Goal: Task Accomplishment & Management: Use online tool/utility

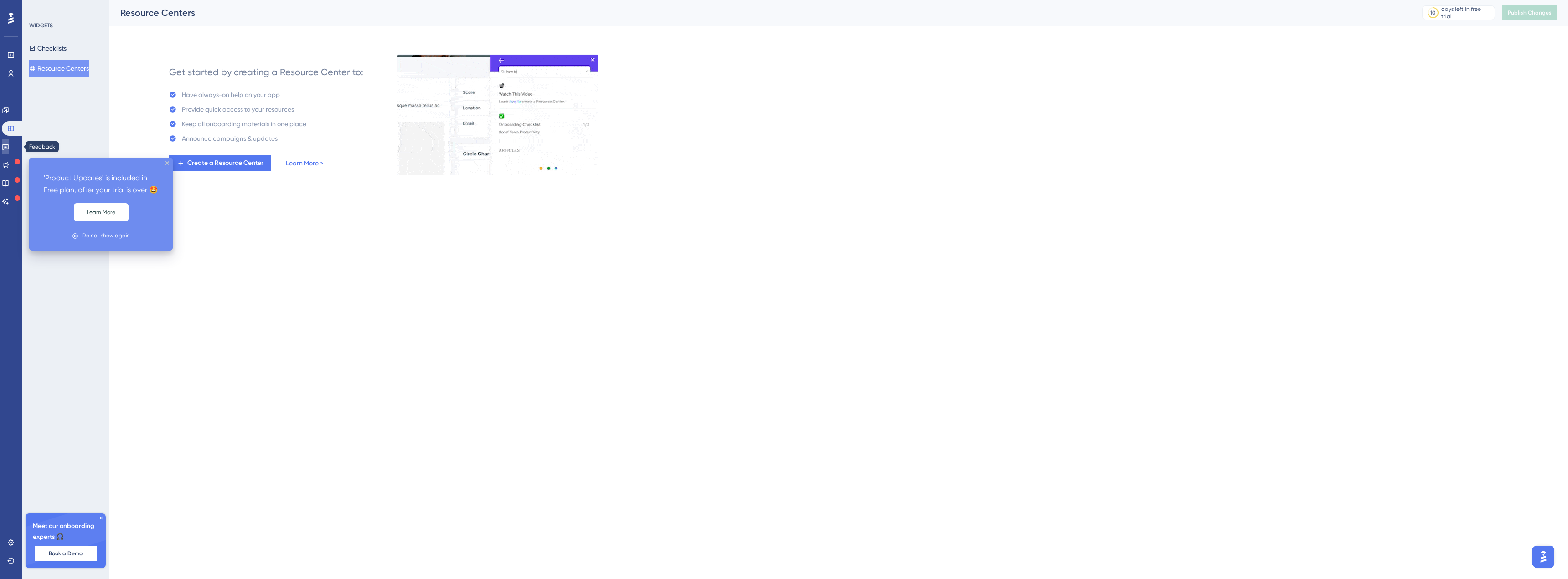
click at [9, 144] on icon at bounding box center [5, 147] width 7 height 7
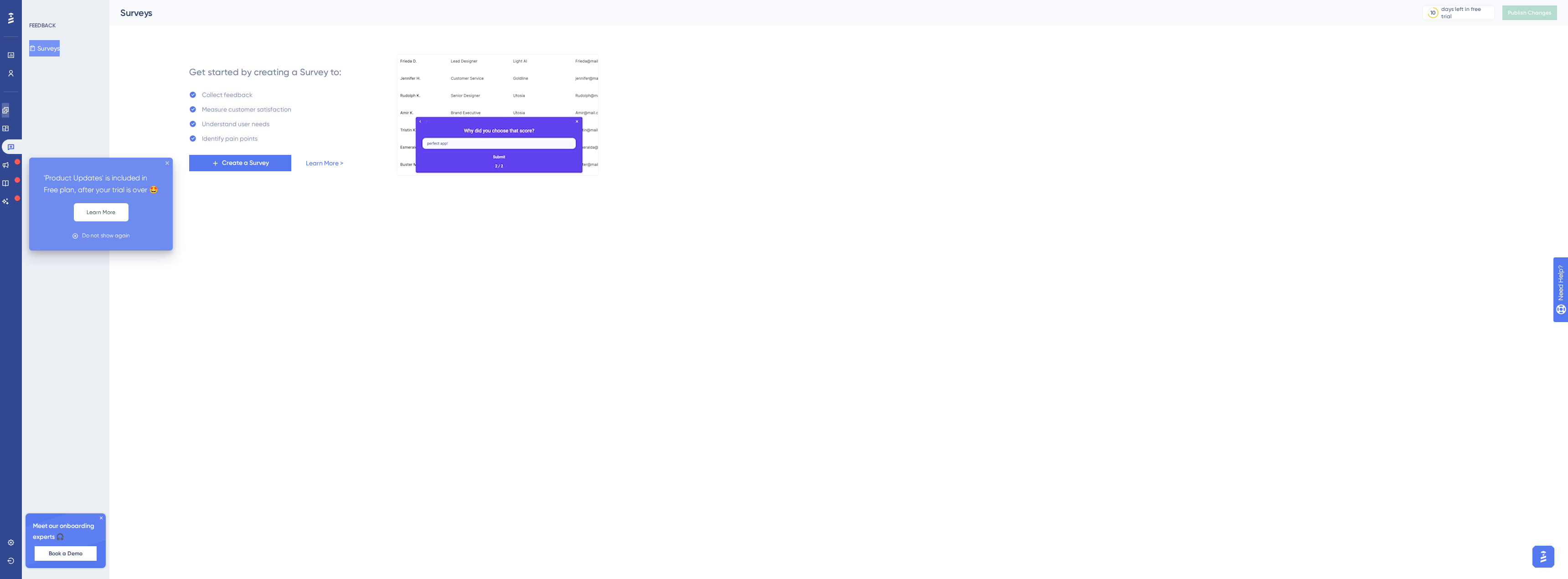
click at [9, 117] on link at bounding box center [5, 110] width 7 height 15
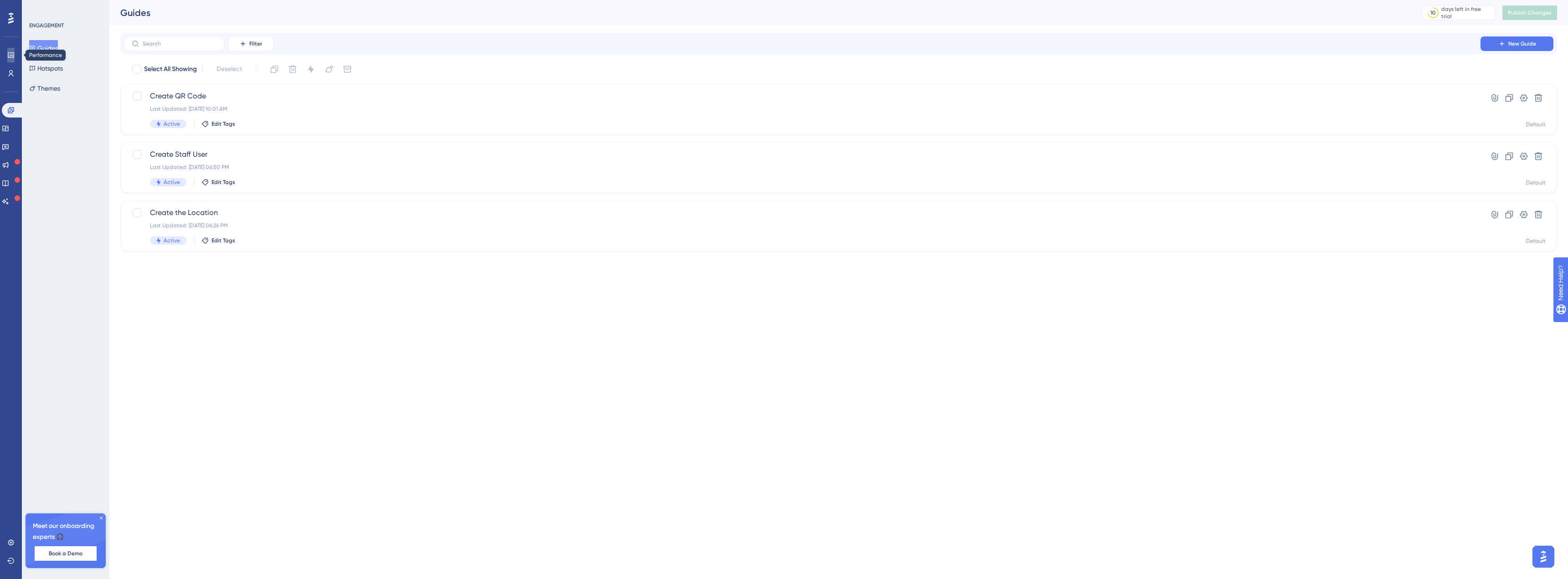
click at [13, 58] on icon at bounding box center [11, 55] width 7 height 7
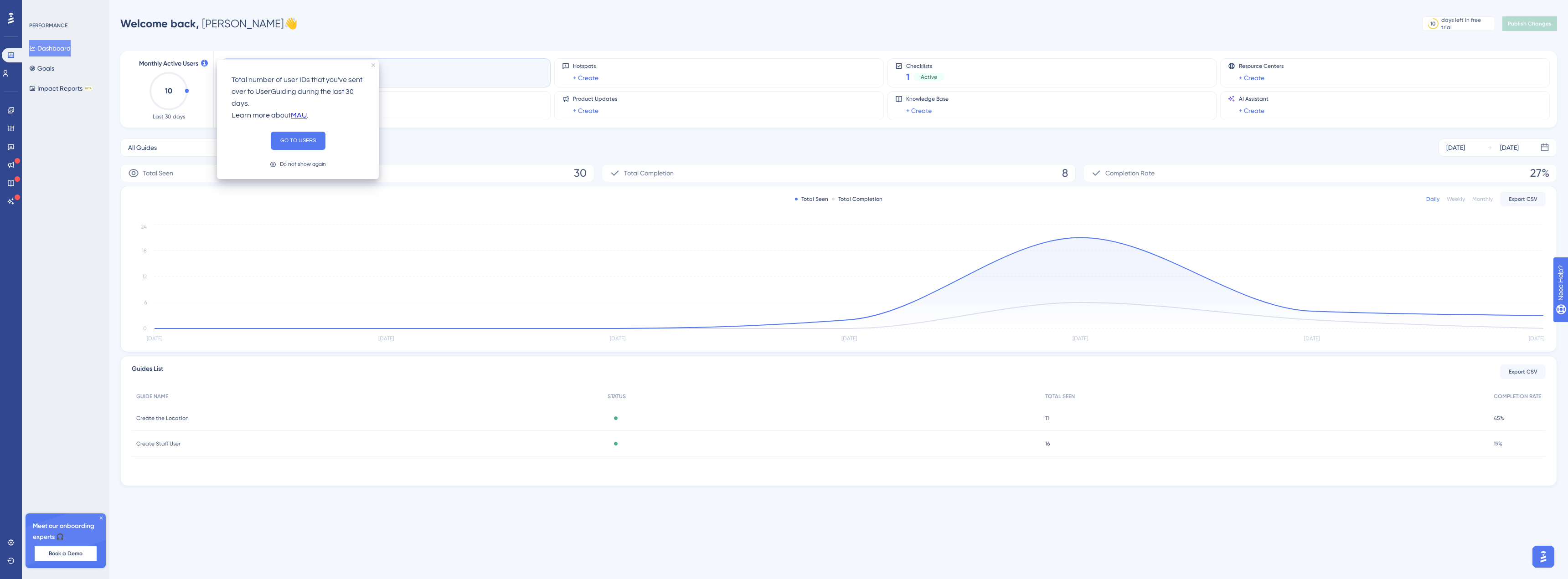
click at [206, 61] on icon at bounding box center [204, 63] width 7 height 7
click at [302, 142] on button "GO TO USERS" at bounding box center [298, 140] width 55 height 18
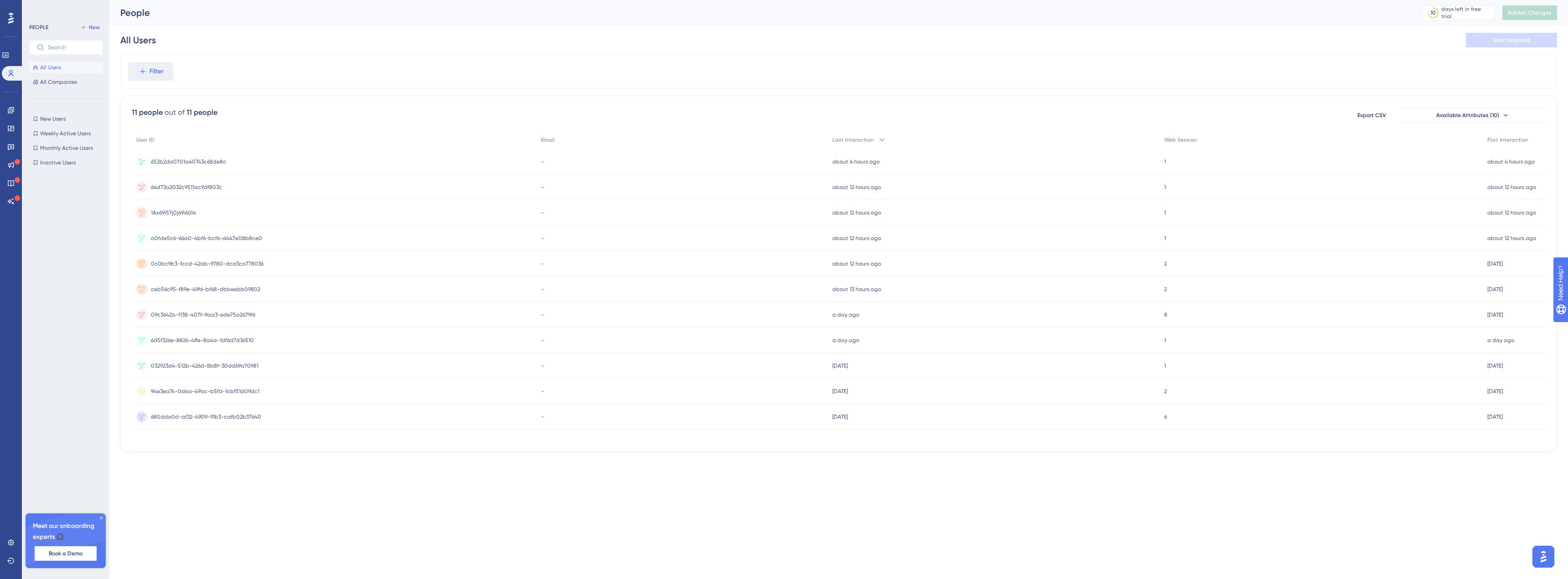
click at [173, 159] on span "652b2da0701a40743c68de8c" at bounding box center [189, 162] width 75 height 7
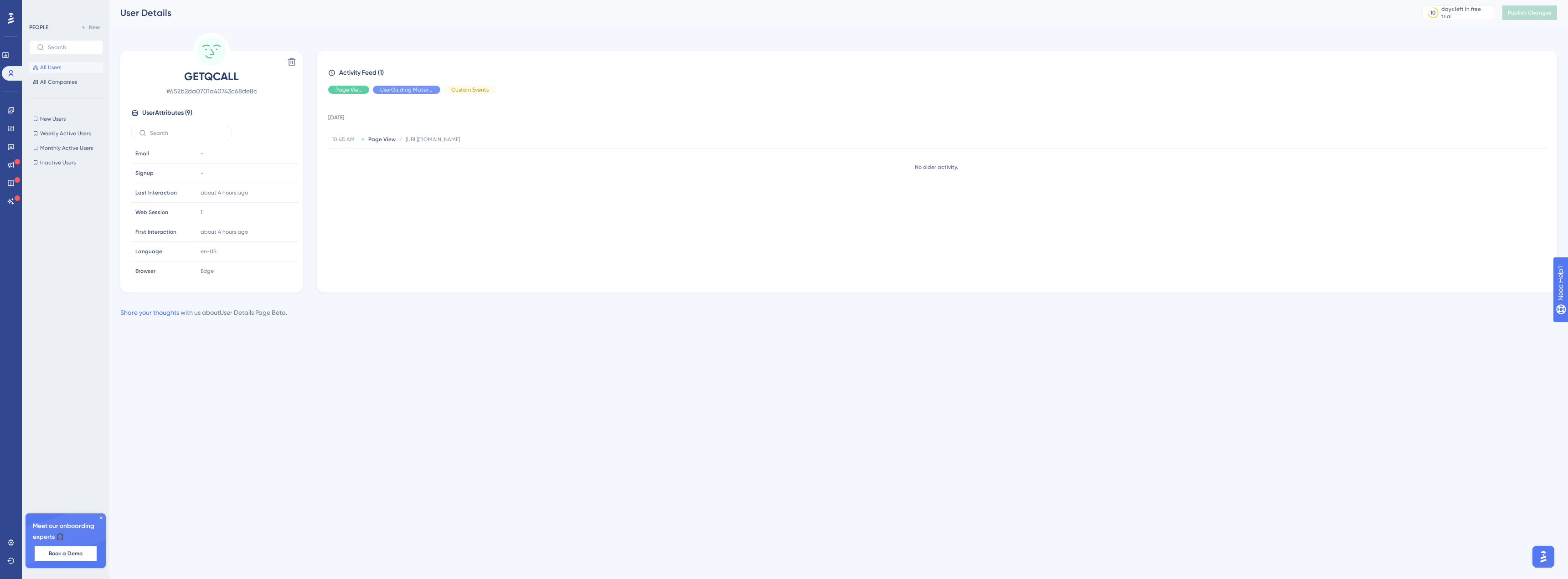
click at [55, 66] on span "All Users" at bounding box center [51, 68] width 21 height 7
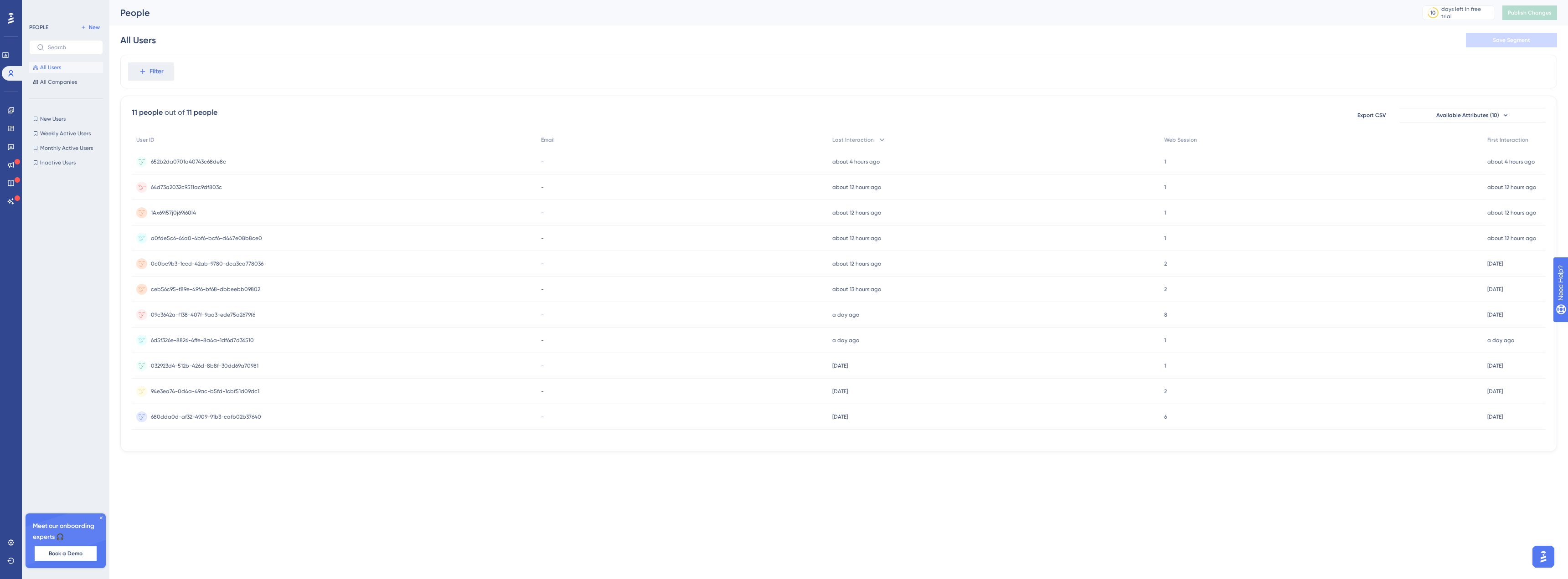
click at [186, 188] on span "64d73a2032c9511ac9df803c" at bounding box center [186, 187] width 71 height 7
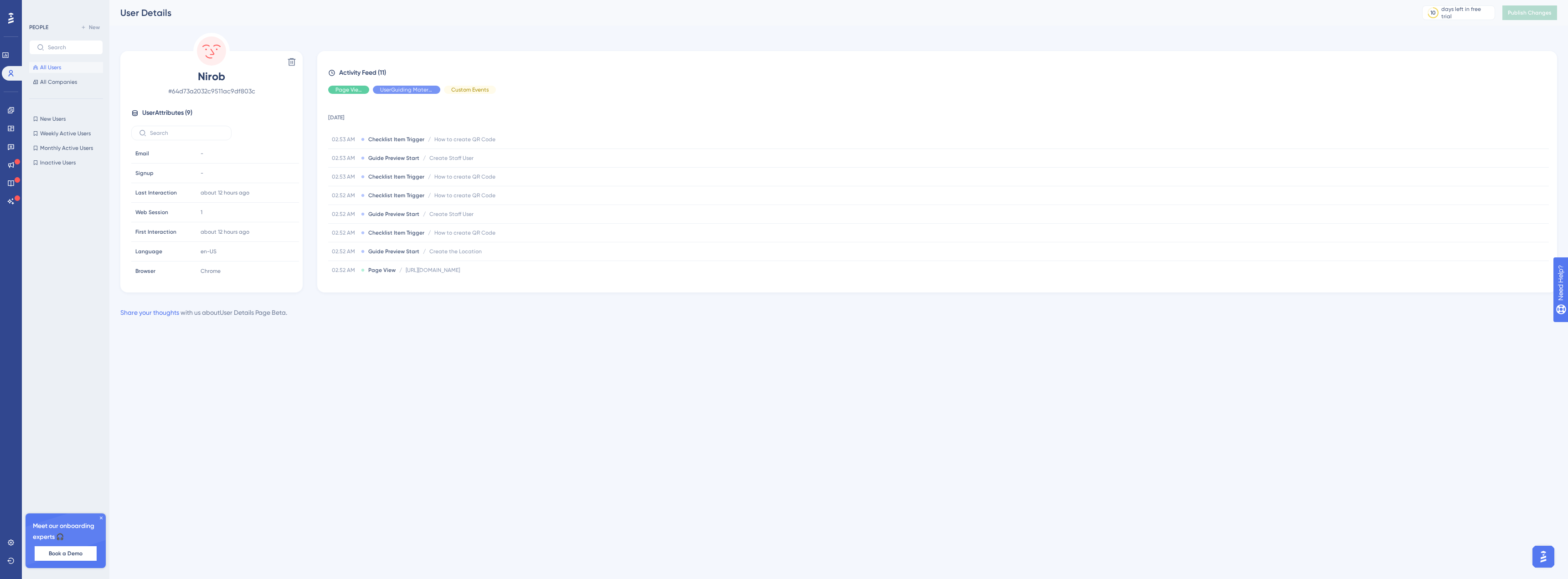
click at [61, 66] on button "All Users" at bounding box center [66, 68] width 74 height 11
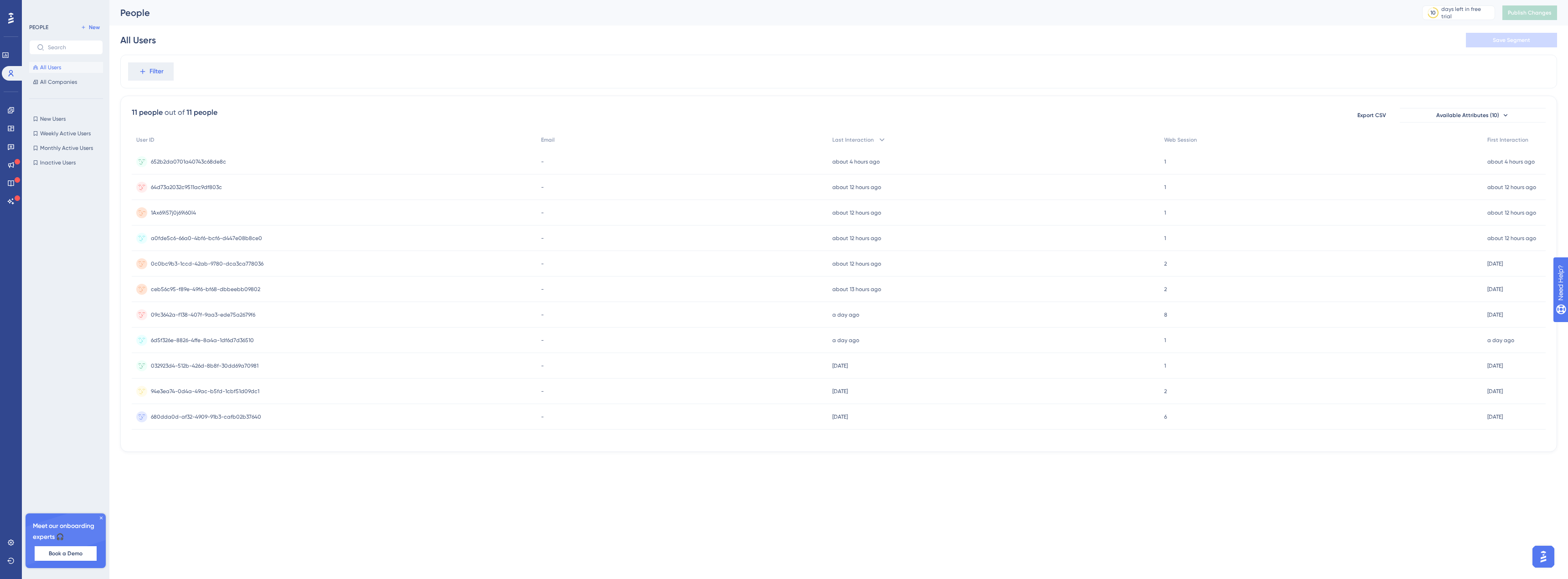
click at [178, 212] on span "1Ax69i57j0j69i60l4" at bounding box center [173, 213] width 45 height 7
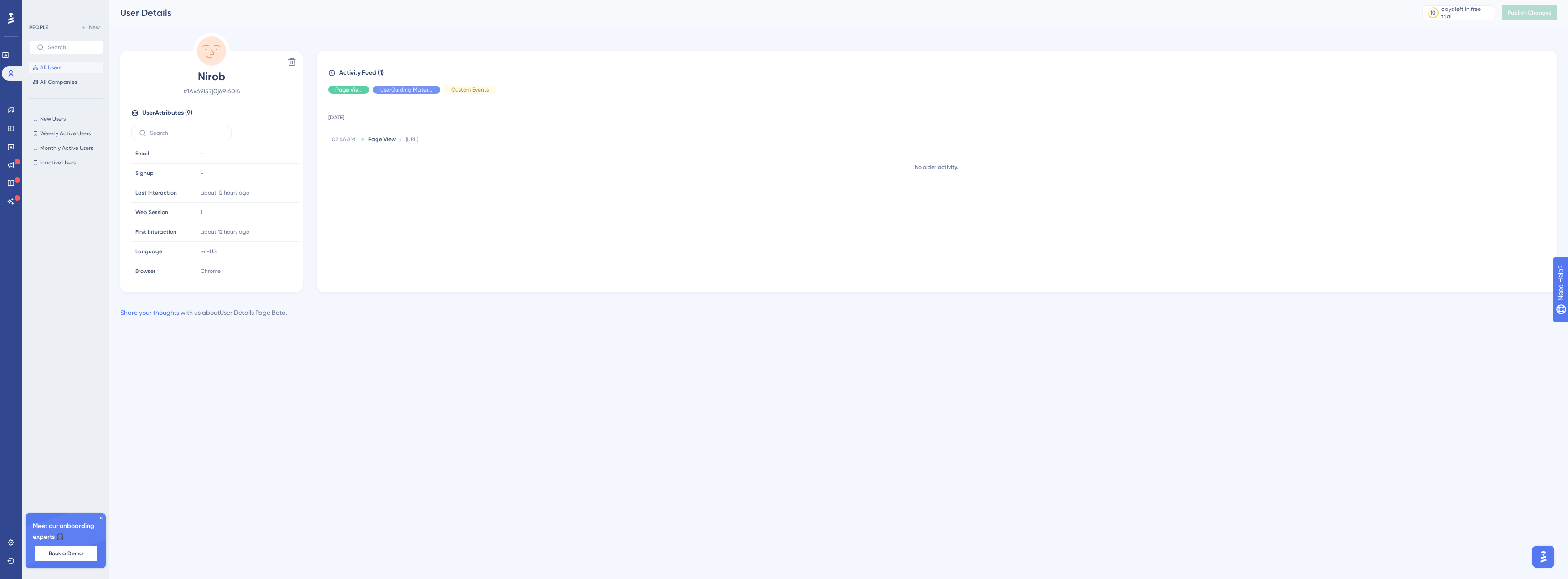
click at [48, 62] on button "All Users" at bounding box center [66, 68] width 74 height 11
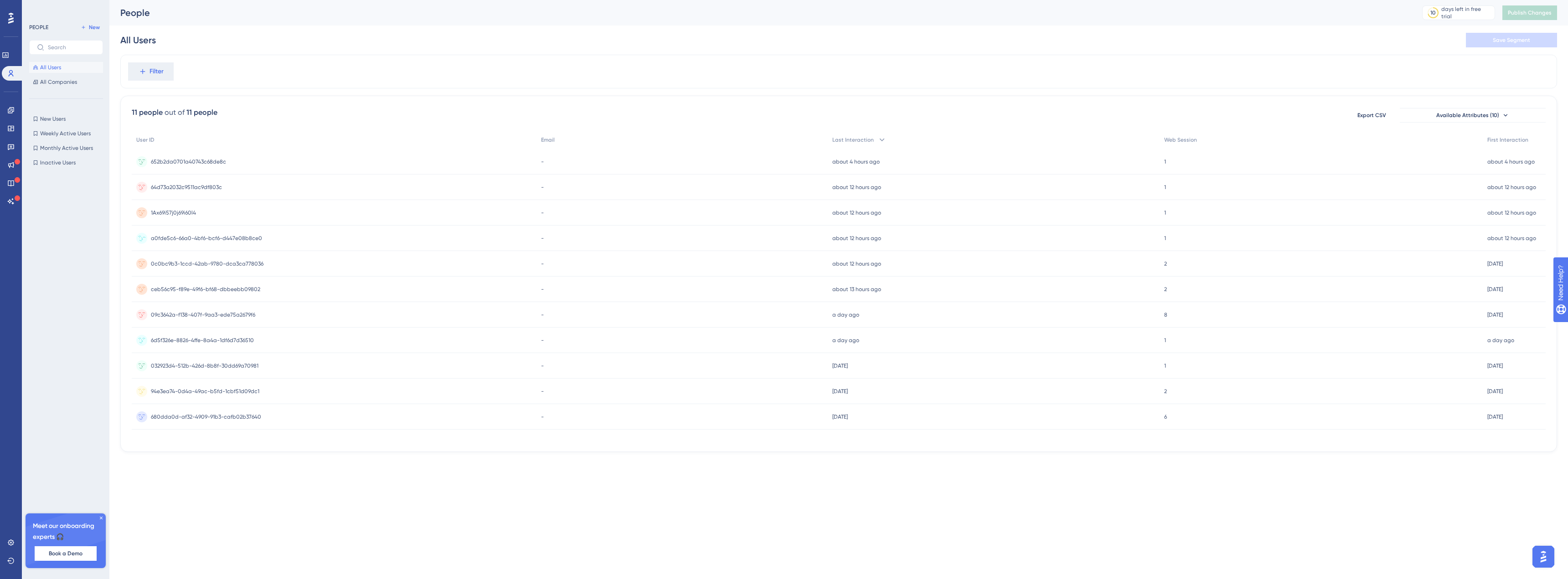
click at [217, 242] on div "a0fde5c6-66a0-4bf6-bcf6-d447e08b8ce0 a0fde5c6-66a0-4bf6-bcf6-d447e08b8ce0" at bounding box center [206, 238] width 111 height 26
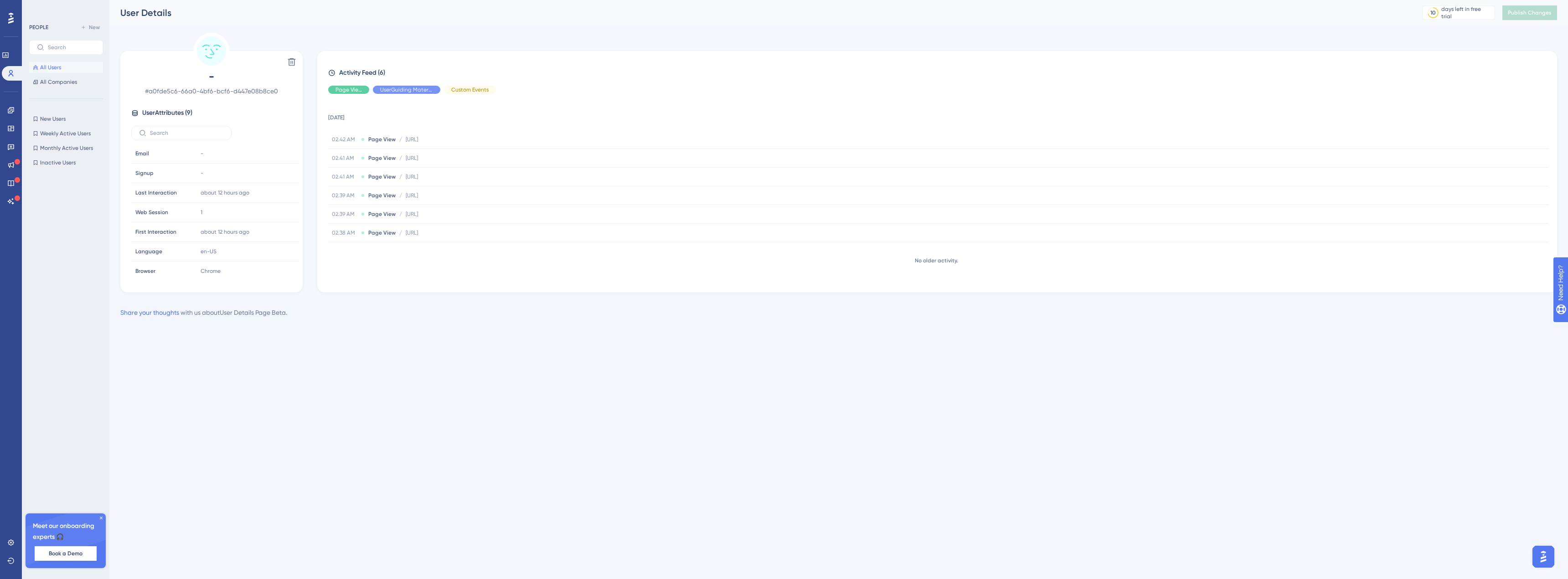
click at [48, 66] on span "All Users" at bounding box center [51, 68] width 21 height 7
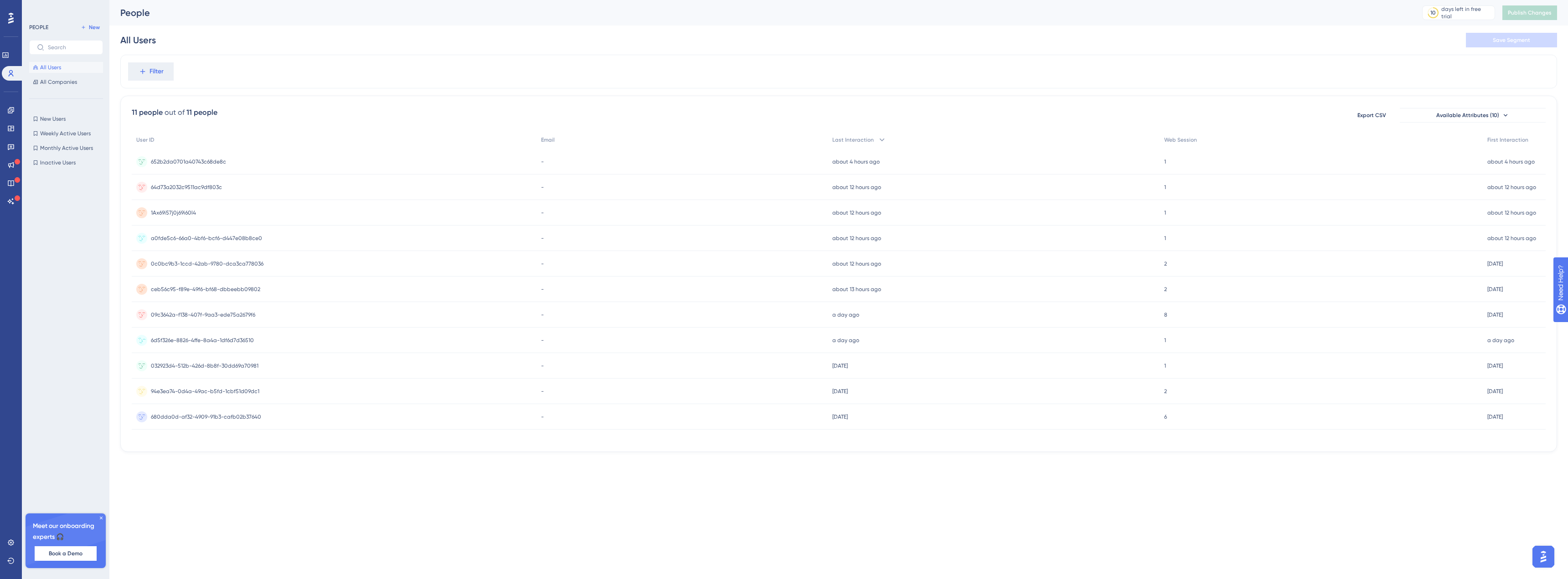
click at [218, 332] on div "6d5f326e-8826-4ffe-8a4a-1df6d7d36510 6d5f326e-8826-4ffe-8a4a-1df6d7d36510" at bounding box center [202, 340] width 103 height 26
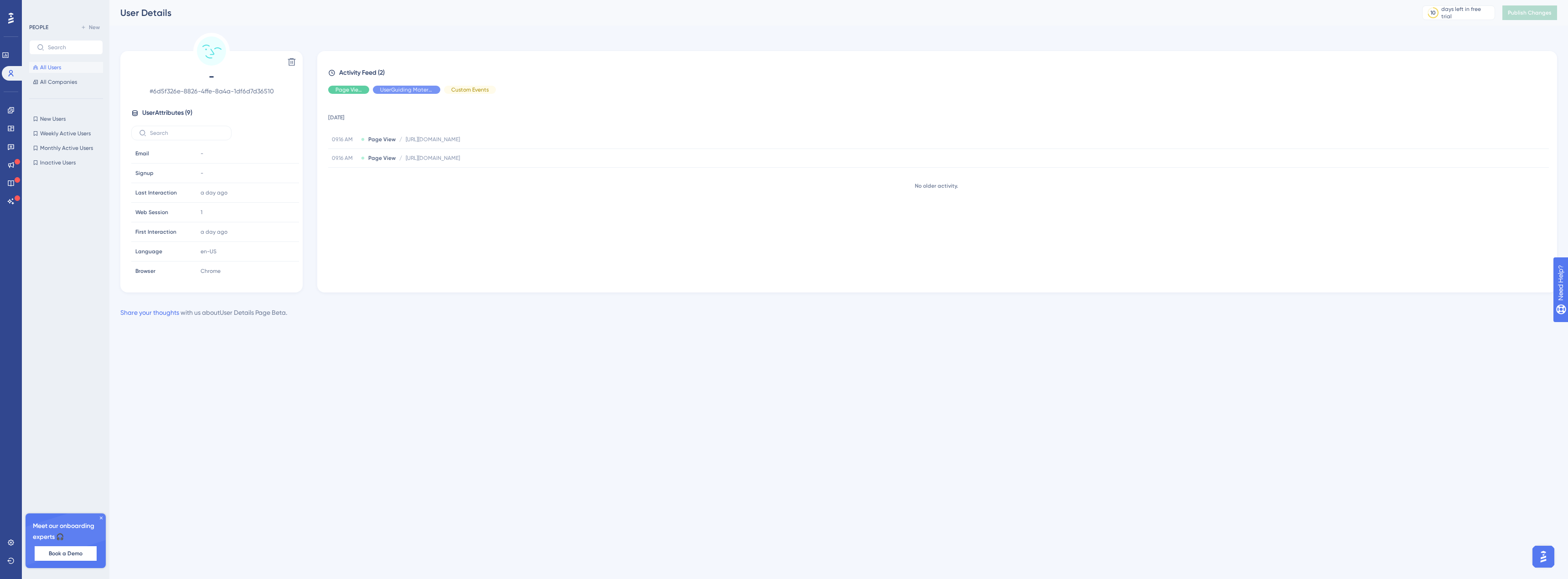
click at [211, 95] on span "# 6d5f326e-8826-4ffe-8a4a-1df6d7d36510" at bounding box center [212, 91] width 161 height 11
click at [49, 68] on span "All Users" at bounding box center [51, 68] width 21 height 7
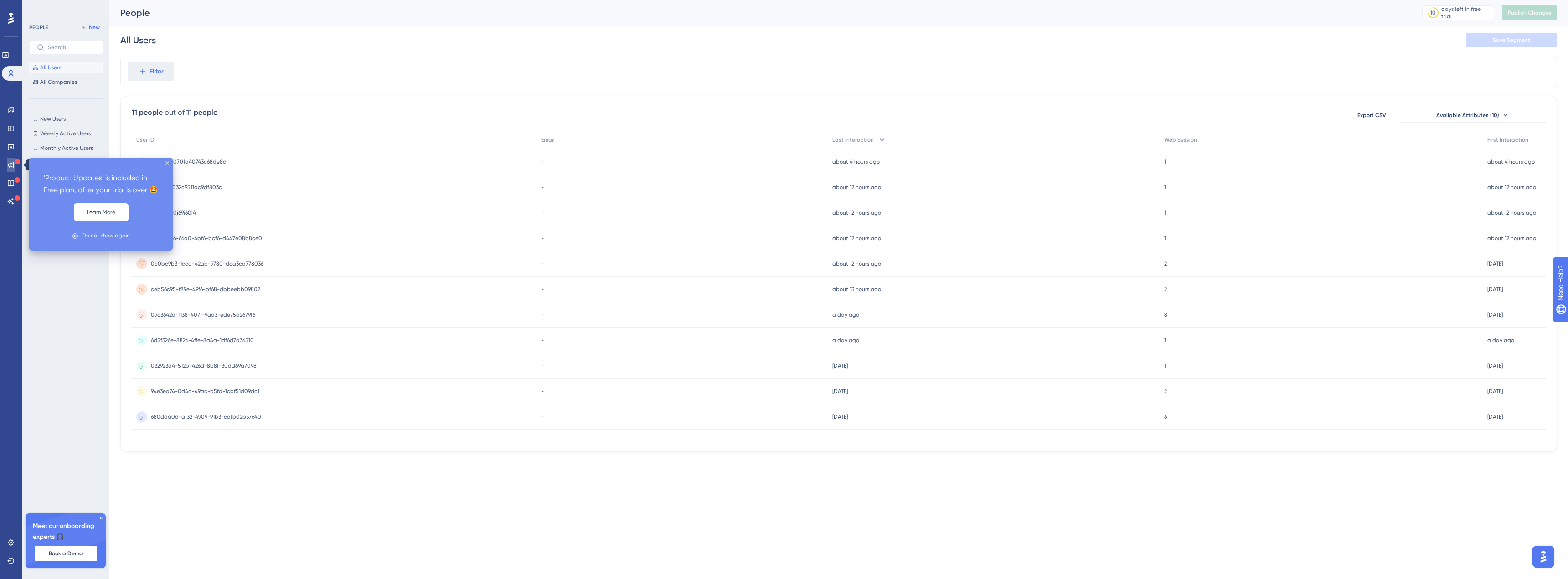
click at [7, 164] on link at bounding box center [11, 165] width 7 height 15
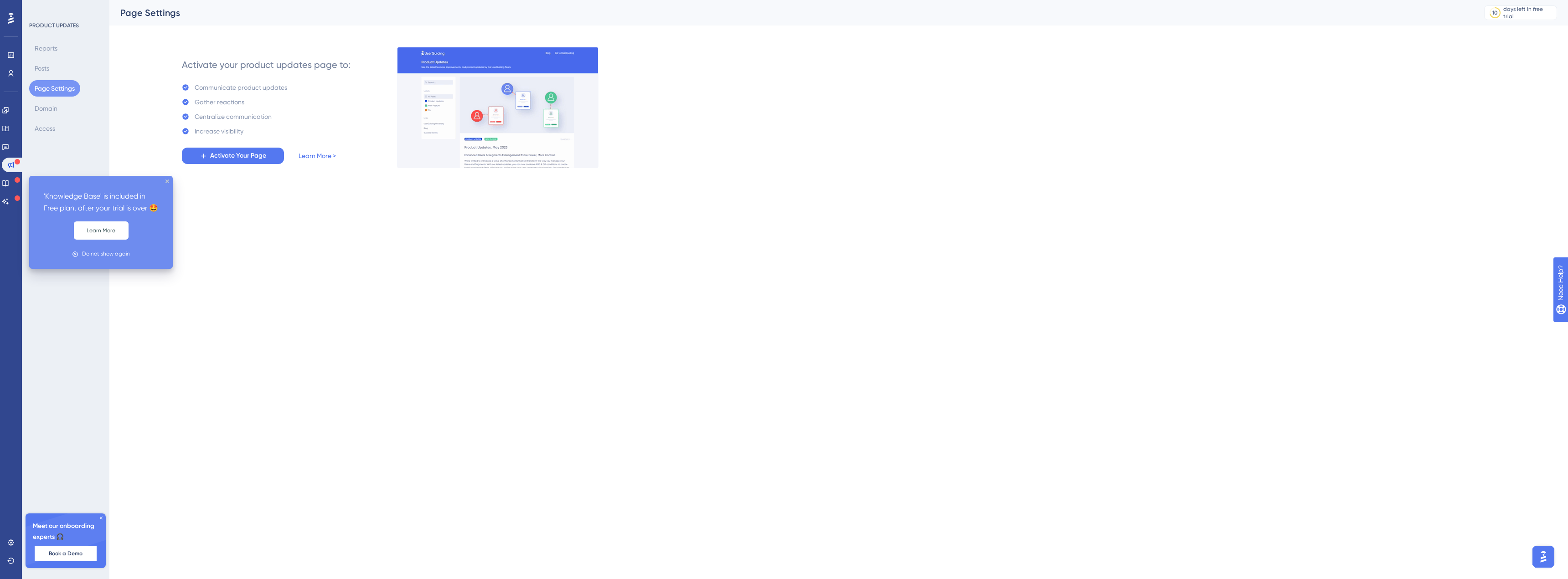
click at [18, 182] on icon at bounding box center [17, 179] width 5 height 5
click at [7, 182] on link at bounding box center [5, 183] width 7 height 15
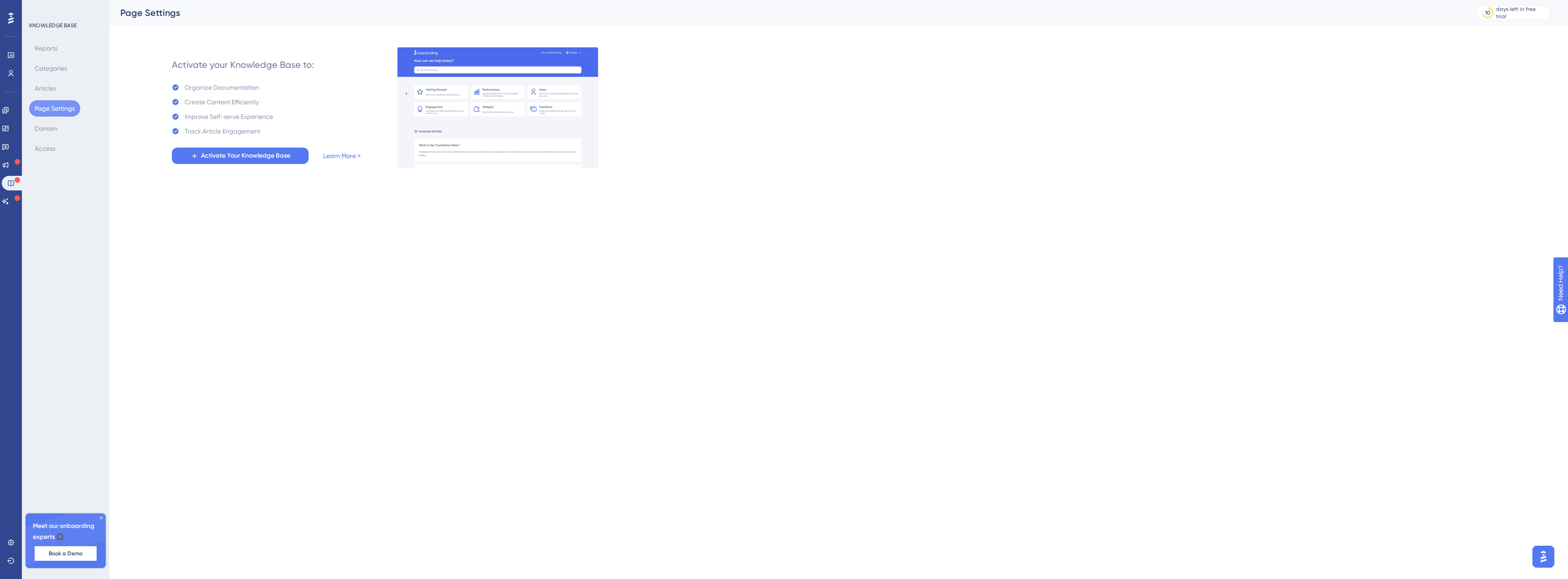
click at [12, 210] on div "Performance Users Engagement Widgets Feedback Product Updates Knowledge Base AI…" at bounding box center [11, 290] width 22 height 579
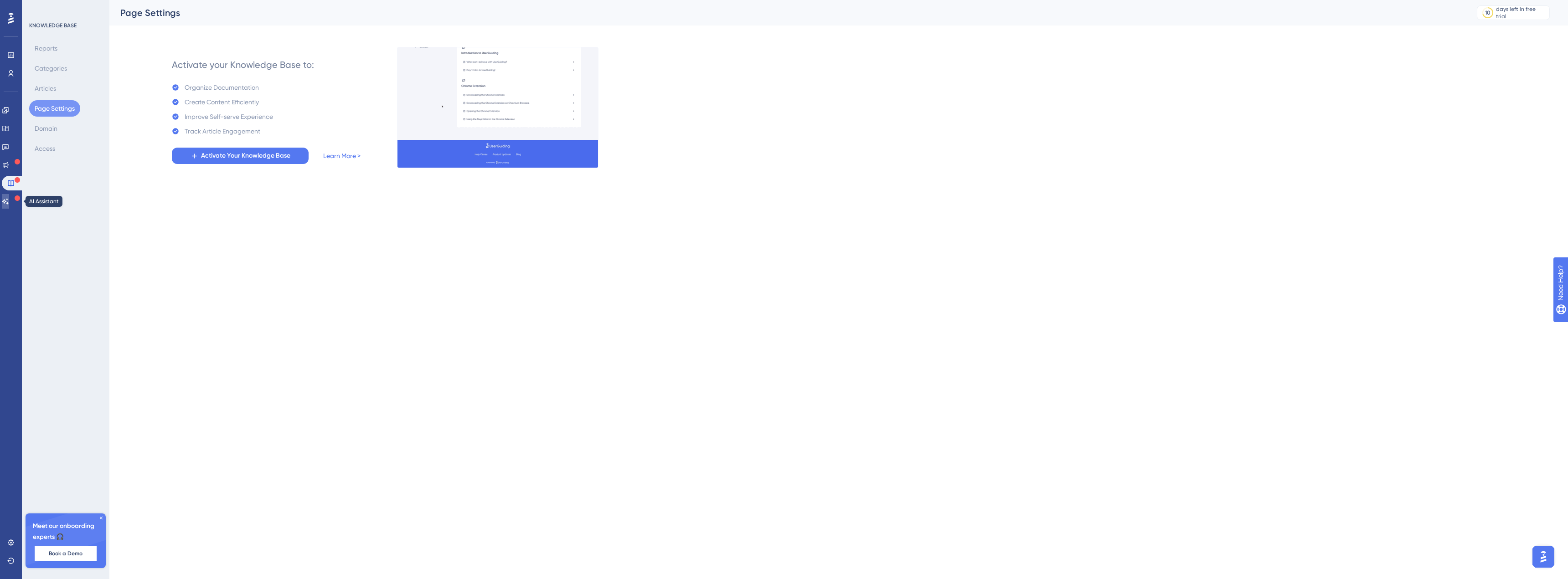
click at [9, 202] on icon at bounding box center [5, 201] width 7 height 7
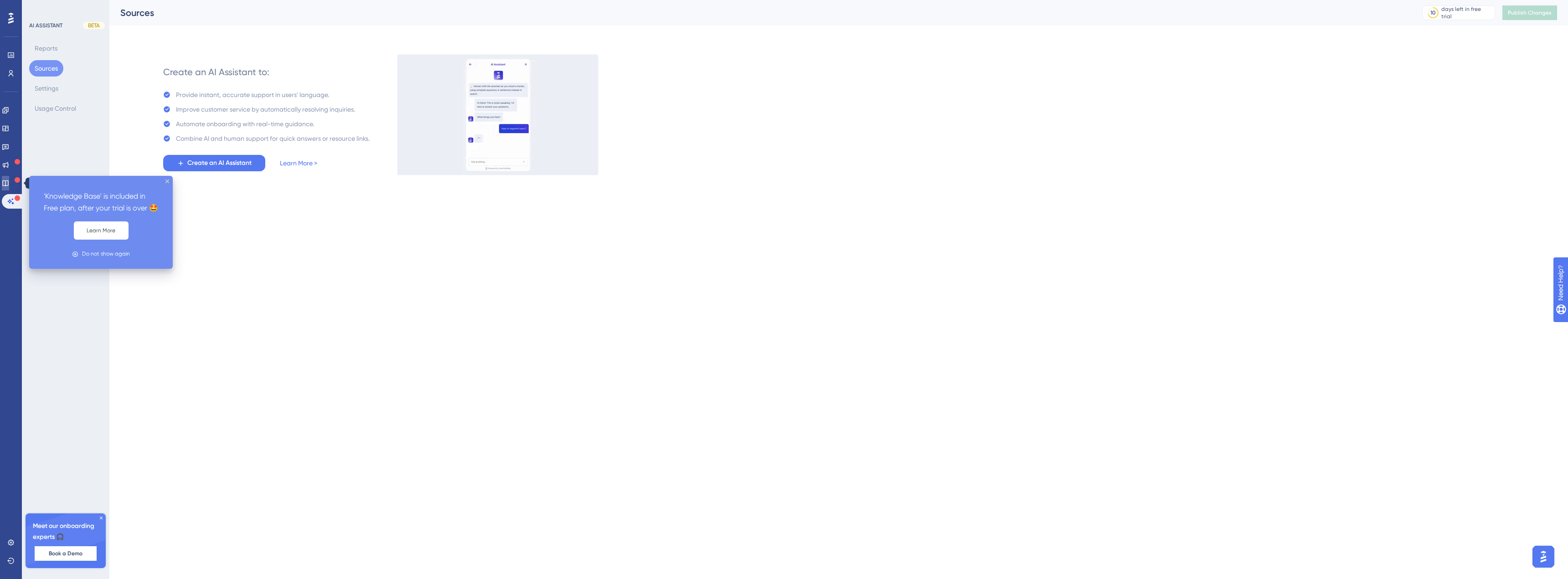
click at [8, 185] on icon at bounding box center [5, 184] width 6 height 6
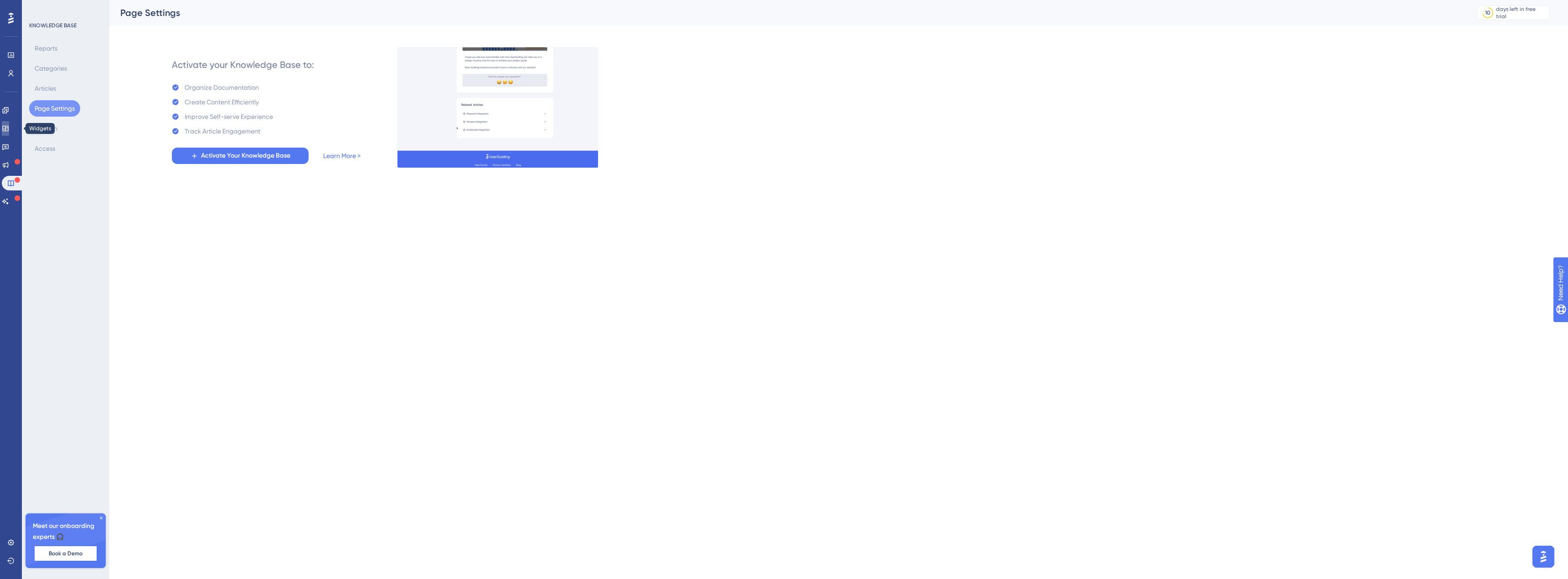
click at [9, 122] on link at bounding box center [5, 128] width 7 height 15
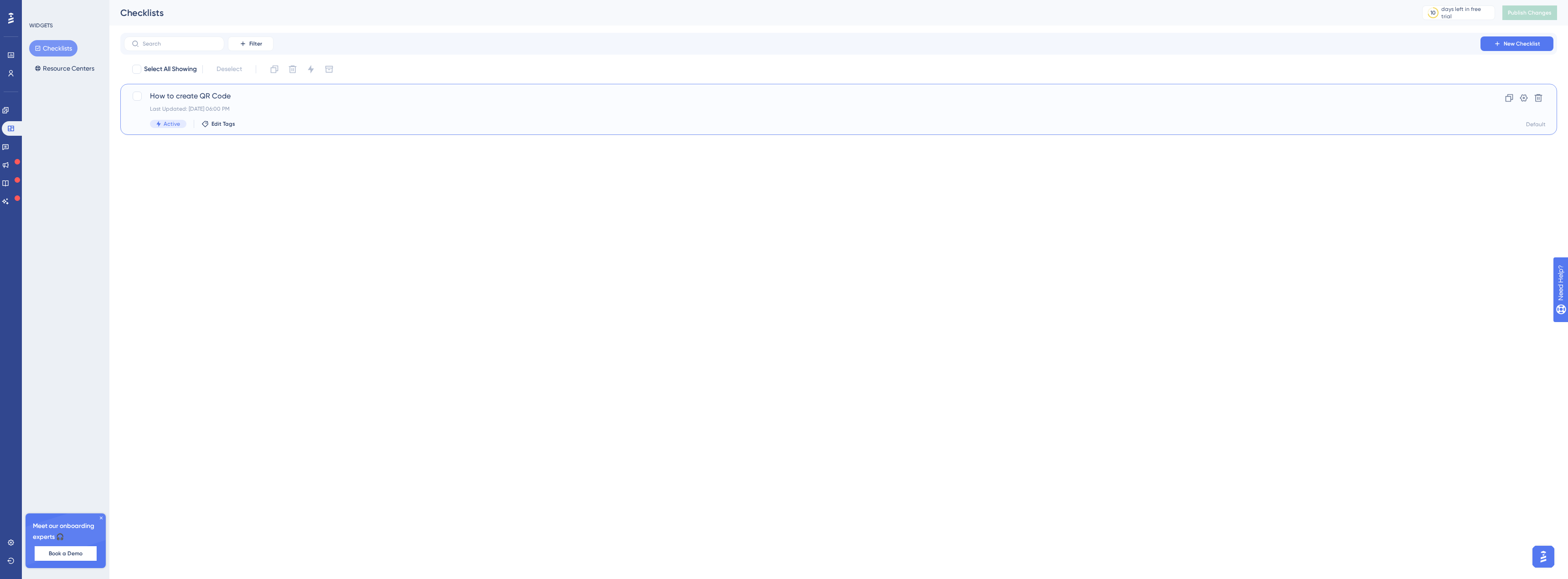
click at [279, 99] on span "How to create QR Code" at bounding box center [802, 96] width 1304 height 11
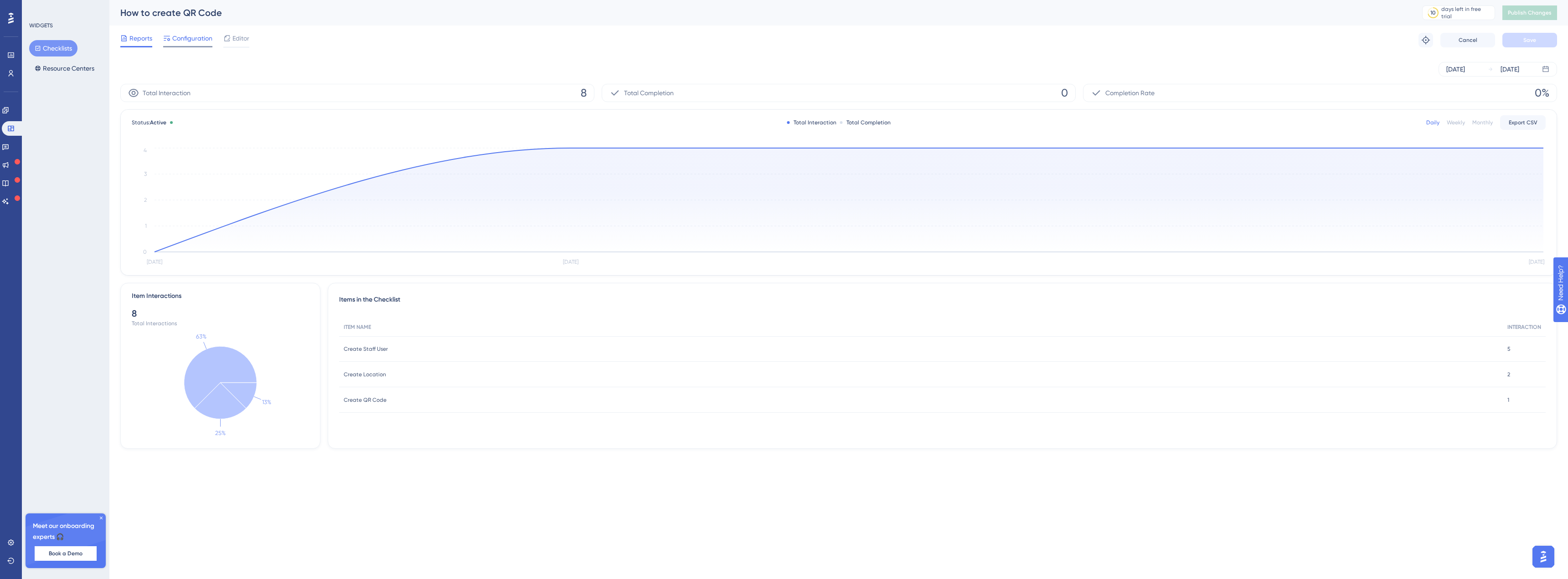
click at [173, 43] on span "Configuration" at bounding box center [192, 38] width 40 height 11
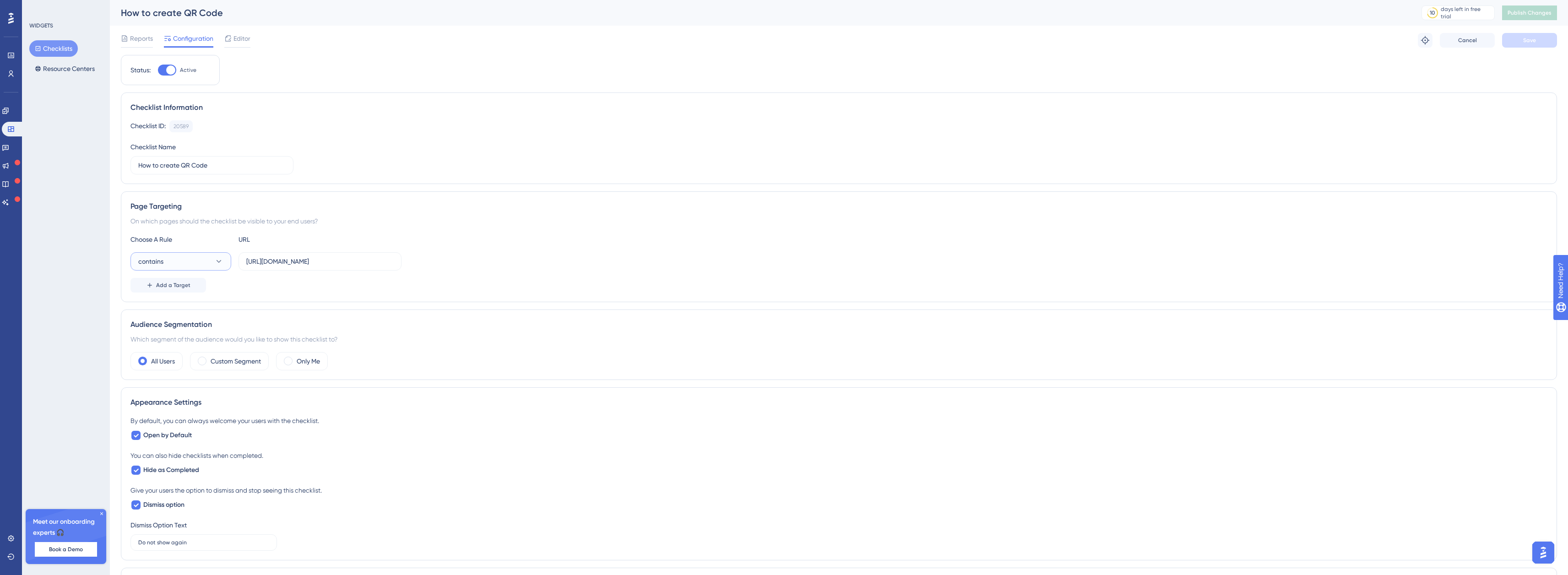
click at [197, 265] on button "contains" at bounding box center [180, 262] width 101 height 18
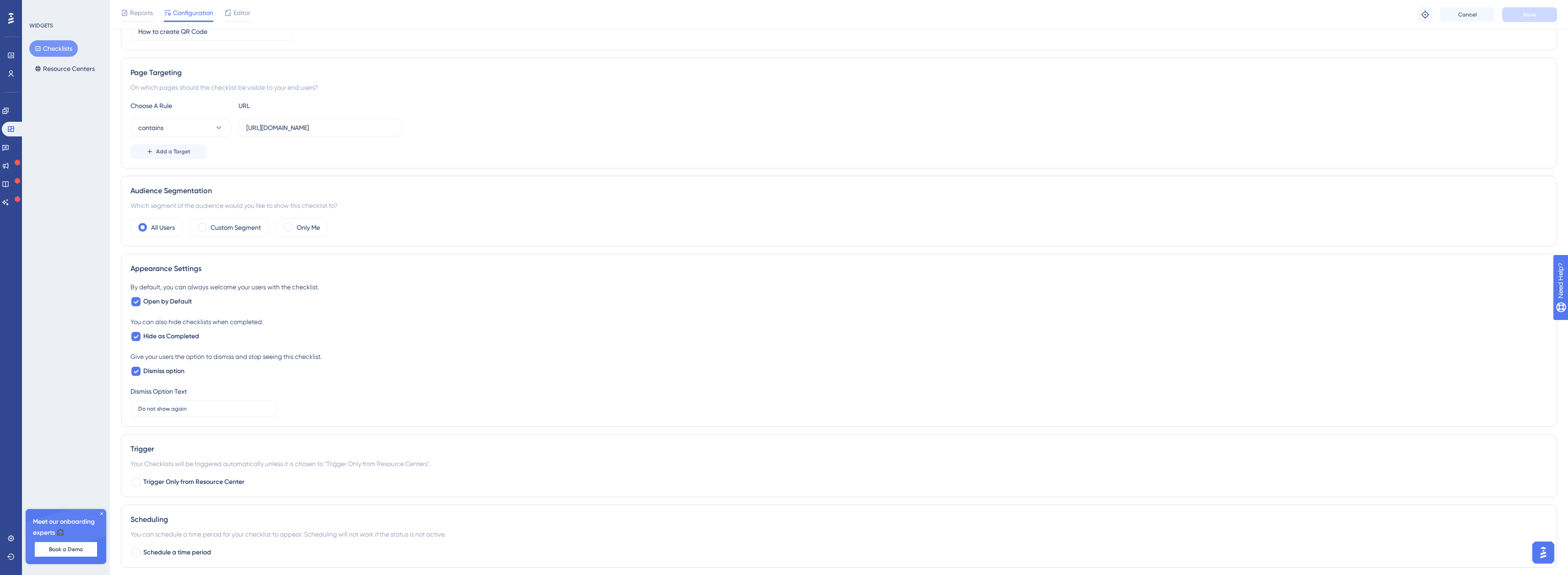
scroll to position [259, 0]
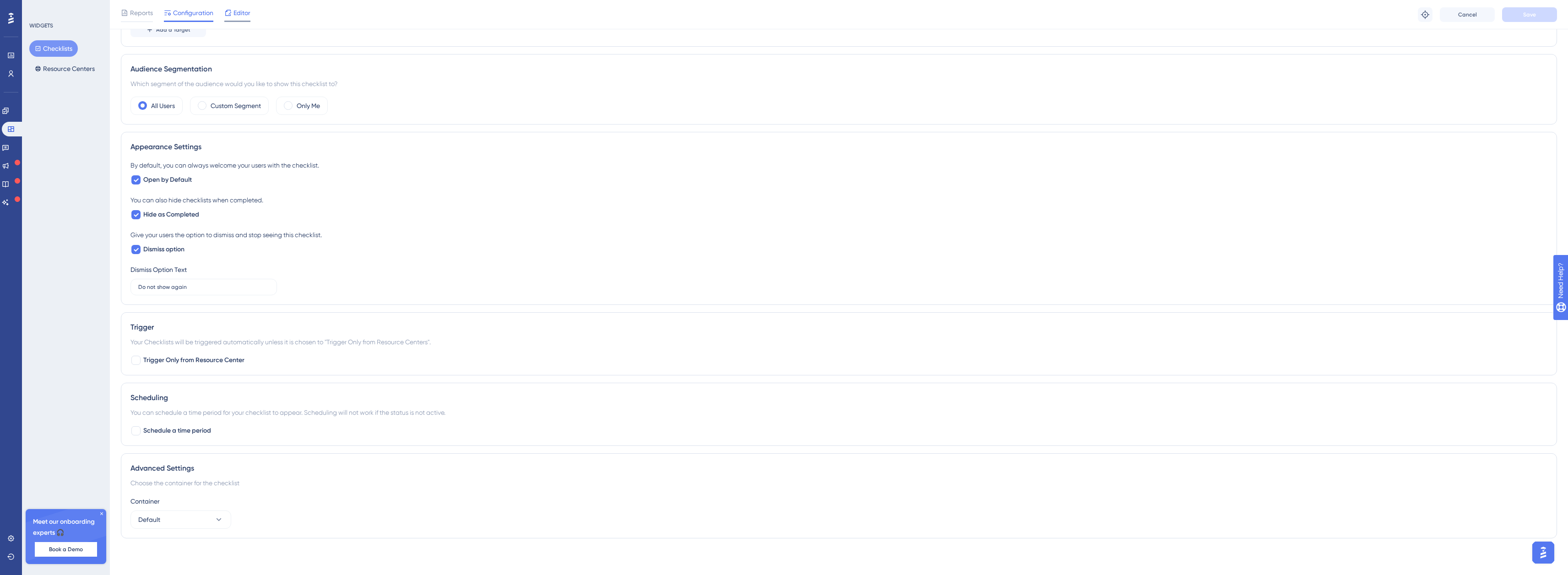
click at [241, 8] on span "Editor" at bounding box center [242, 13] width 17 height 11
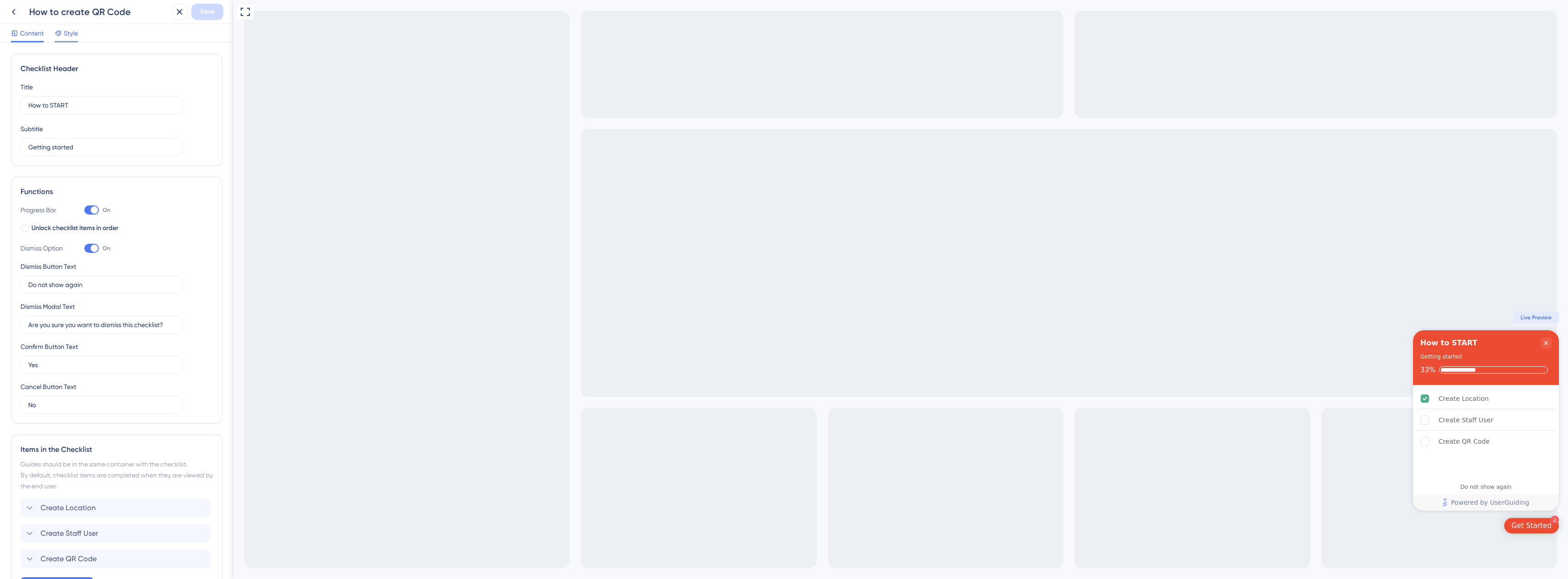
click at [64, 35] on span "Style" at bounding box center [71, 33] width 14 height 11
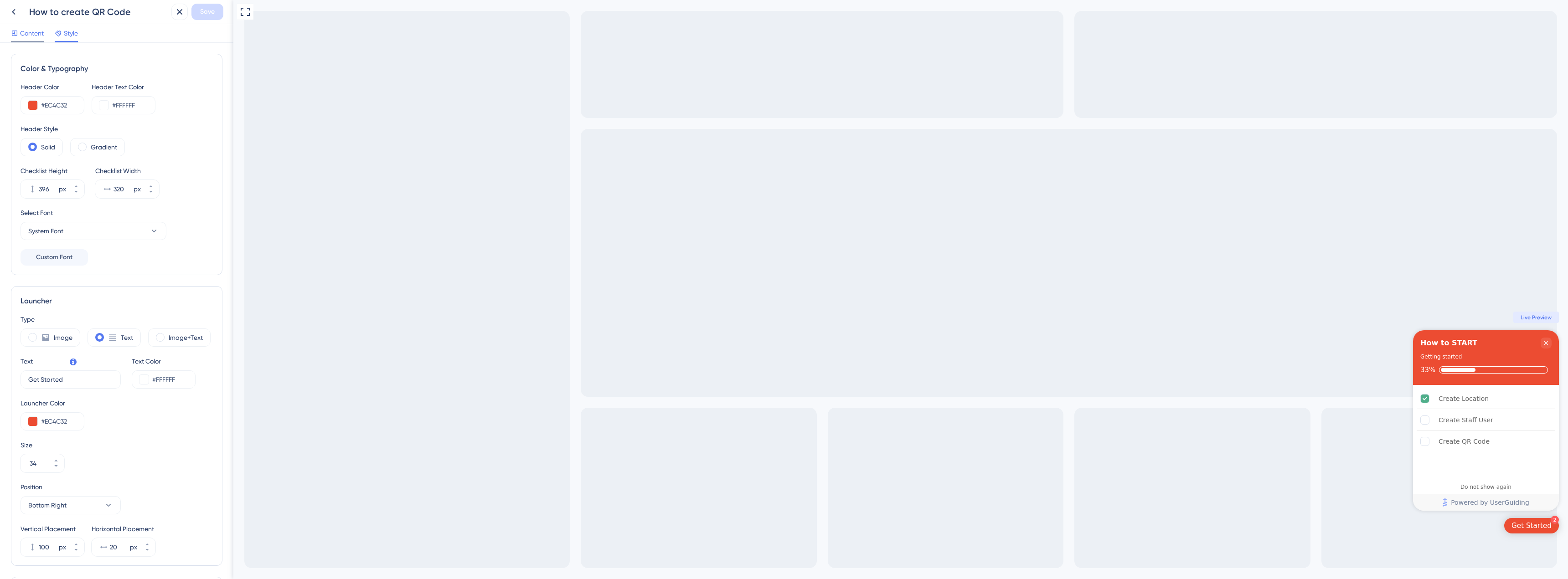
click at [26, 34] on span "Content" at bounding box center [32, 33] width 24 height 11
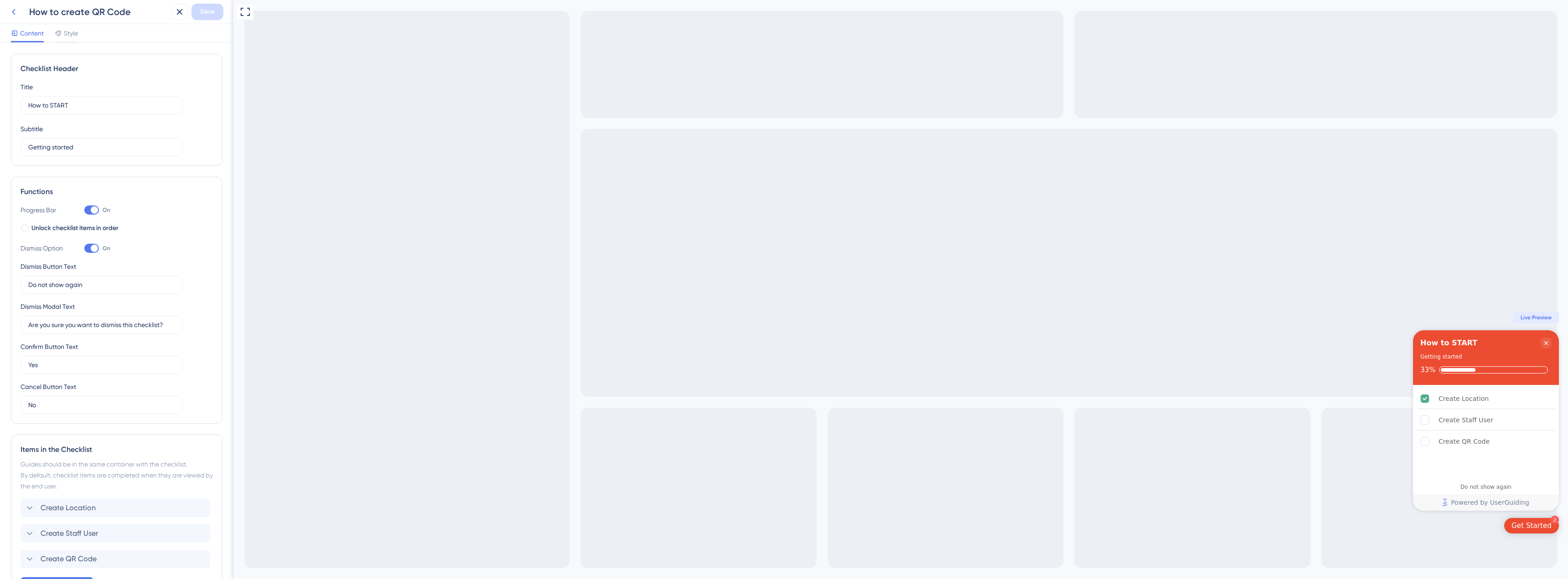
click at [18, 8] on icon at bounding box center [13, 12] width 11 height 11
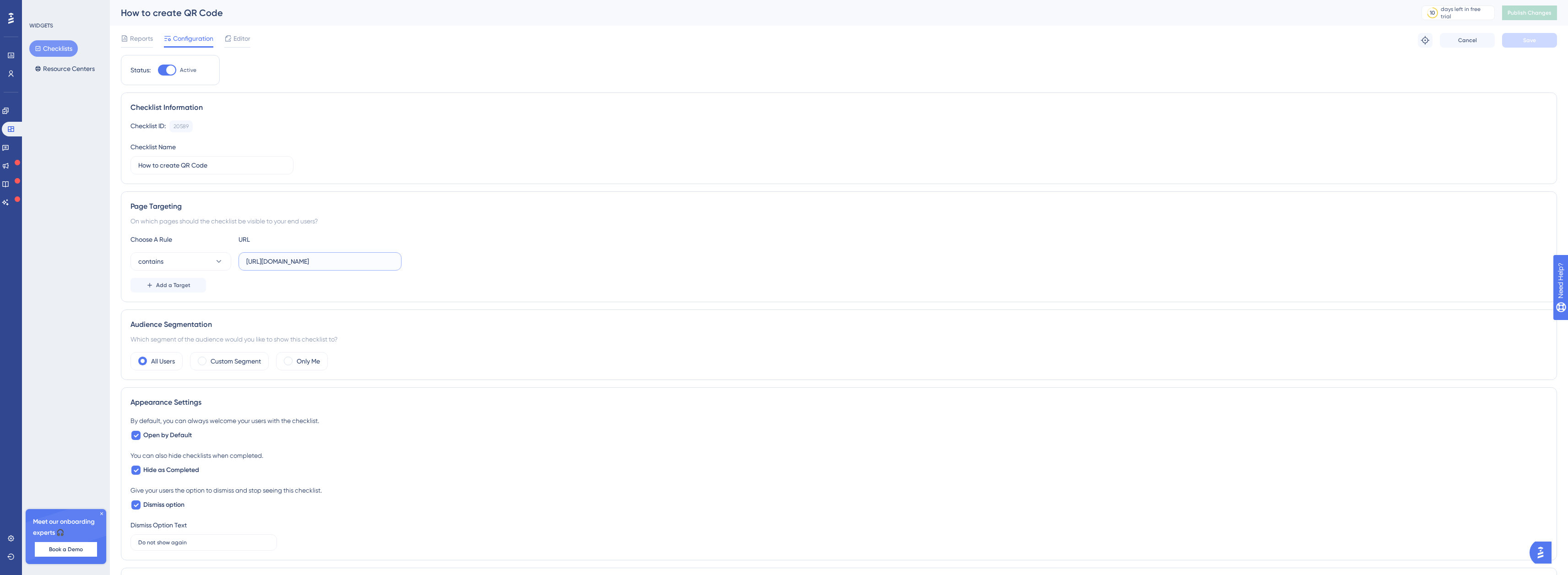
click at [342, 262] on input "[URL][DOMAIN_NAME]" at bounding box center [320, 261] width 147 height 10
